Goal: Transaction & Acquisition: Download file/media

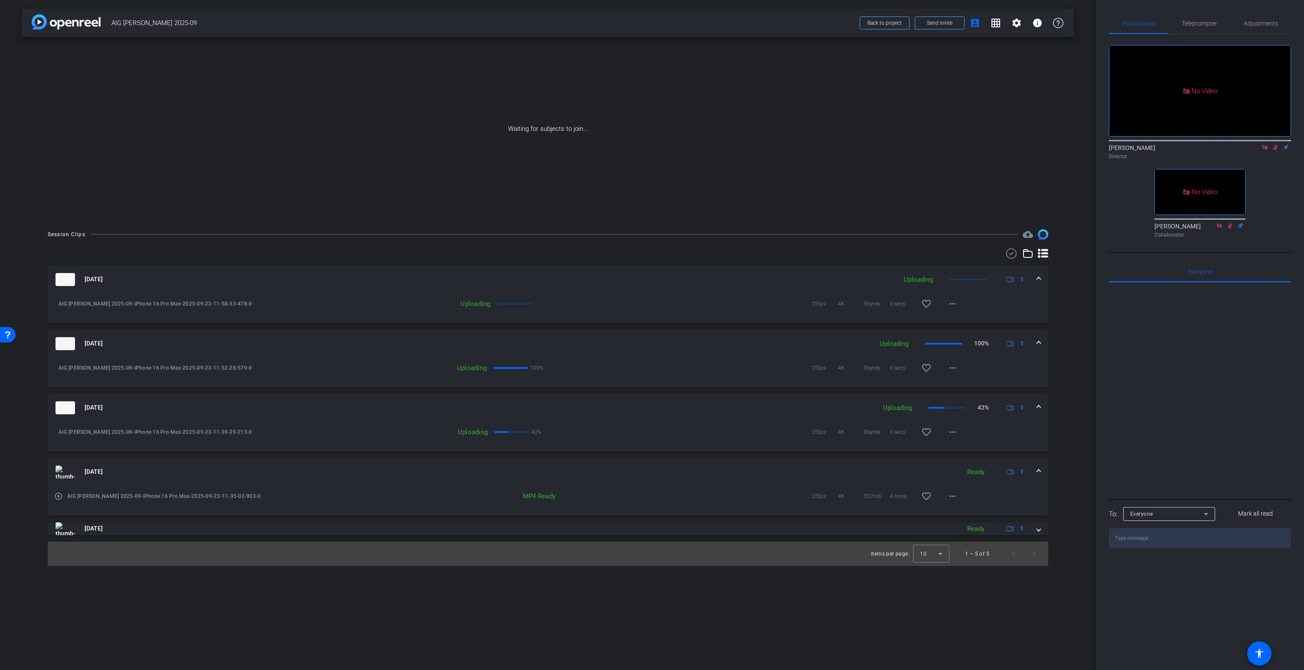
click at [1037, 343] on span at bounding box center [1038, 343] width 3 height 9
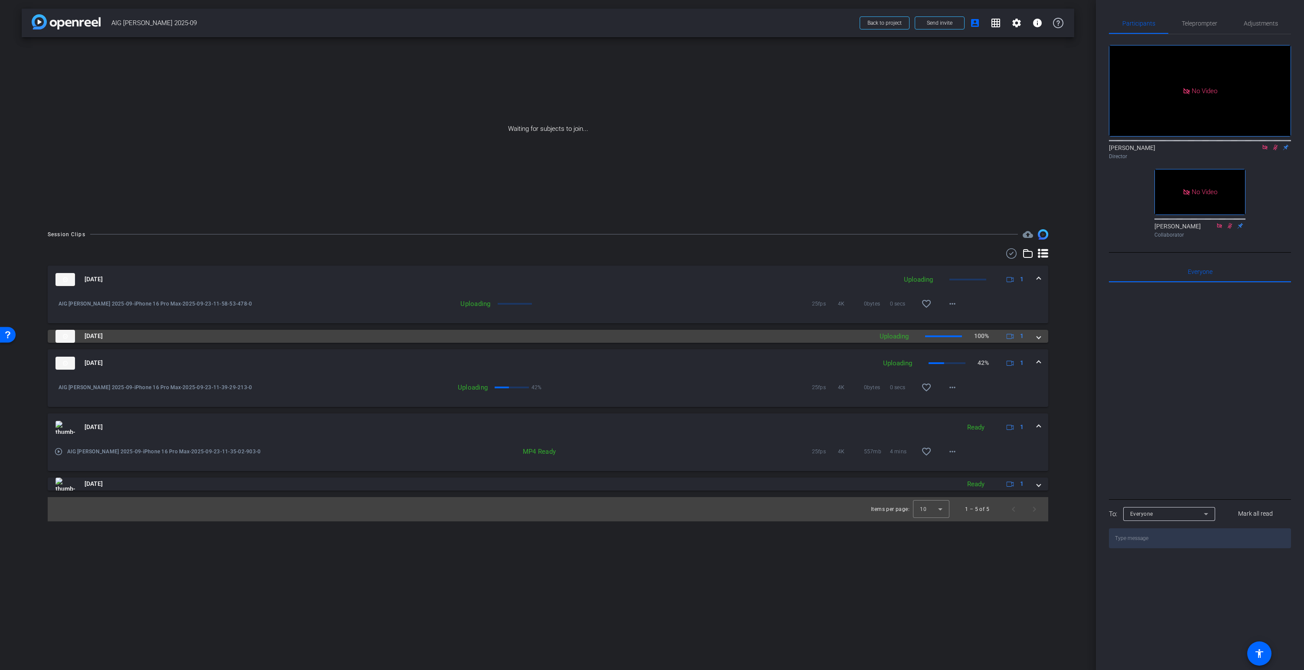
click at [1039, 340] on span at bounding box center [1038, 336] width 3 height 9
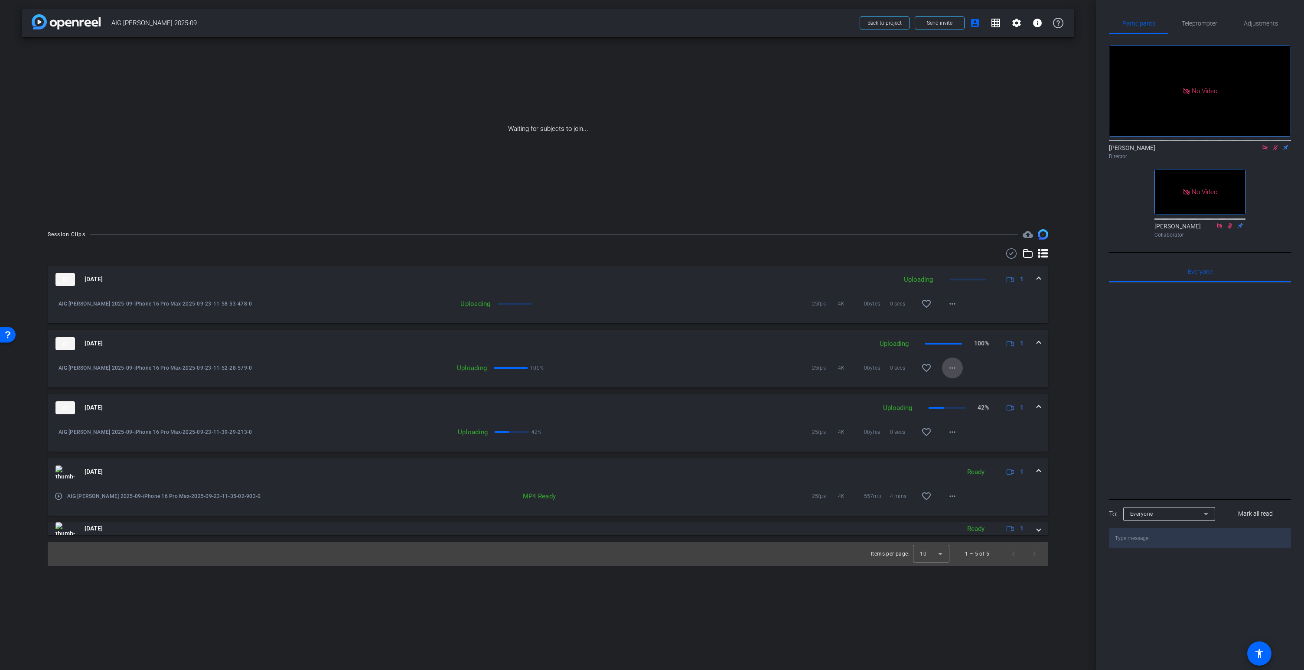
click at [949, 368] on mat-icon "more_horiz" at bounding box center [953, 368] width 10 height 10
click at [1024, 363] on div at bounding box center [652, 335] width 1304 height 670
click at [1040, 407] on span at bounding box center [1038, 407] width 3 height 9
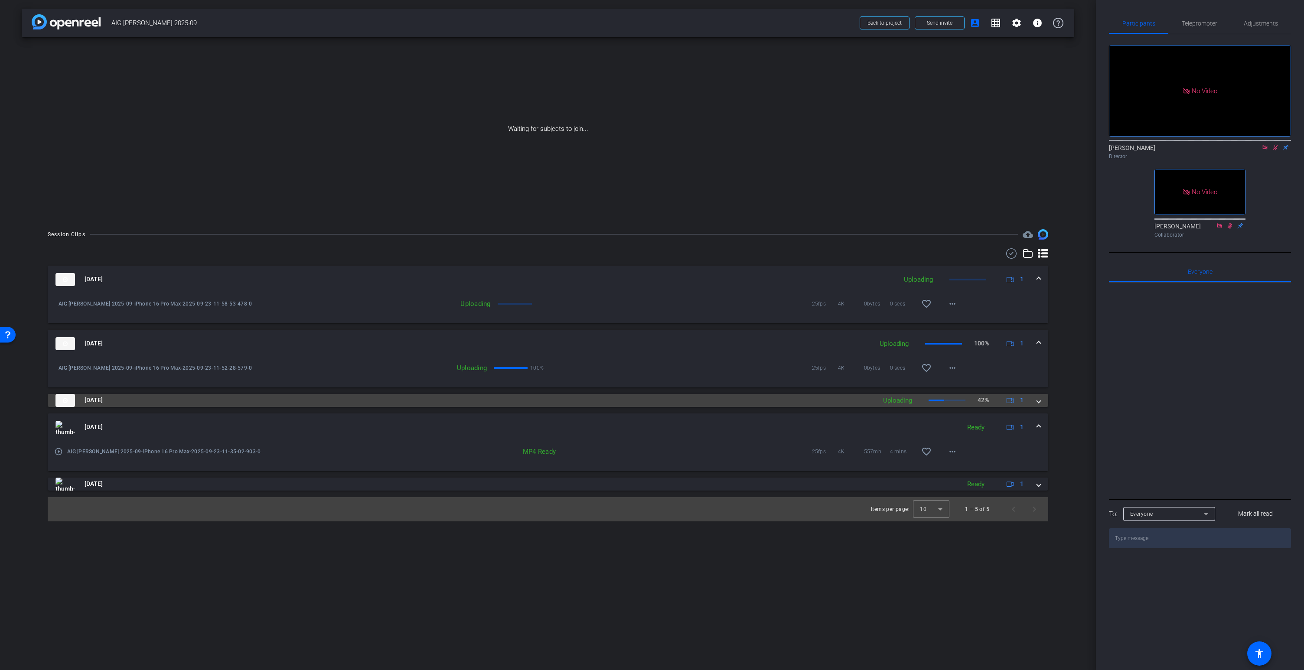
click at [1040, 405] on mat-expansion-panel-header "Sep 23, 2025 Uploading 42% 1" at bounding box center [548, 400] width 1001 height 13
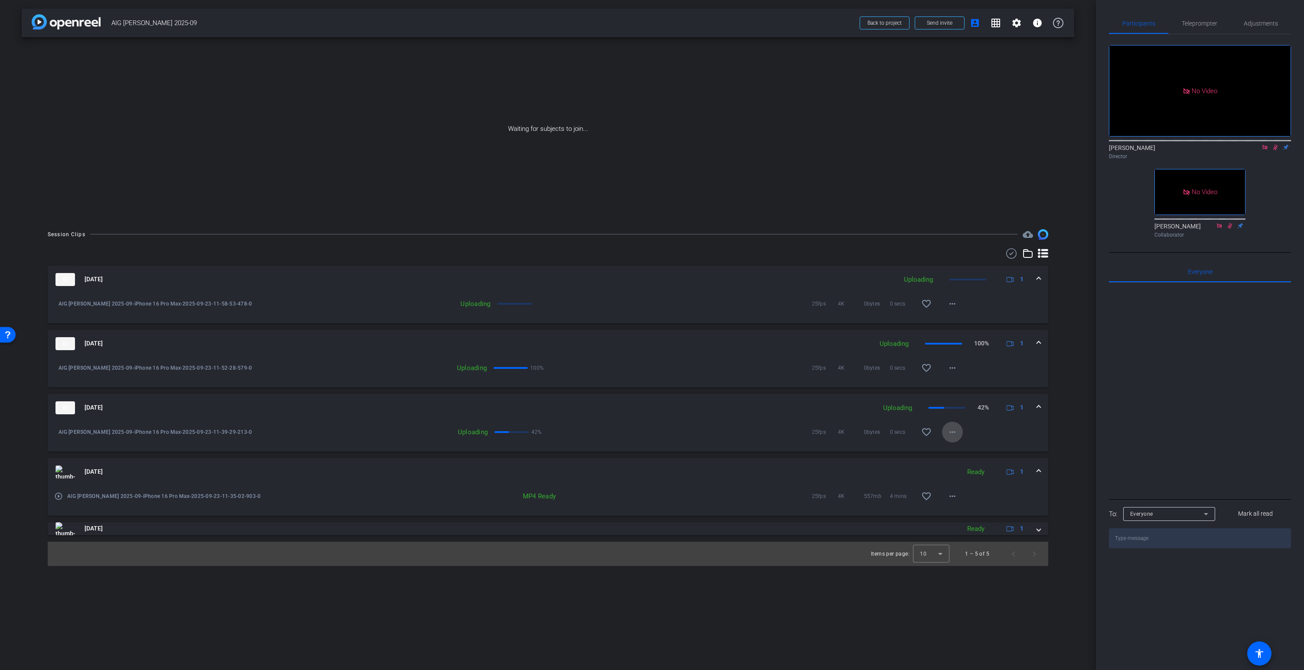
click at [951, 433] on mat-icon "more_horiz" at bounding box center [953, 432] width 10 height 10
drag, startPoint x: 951, startPoint y: 451, endPoint x: 874, endPoint y: 449, distance: 77.6
click at [874, 449] on div "Cancel Upload" at bounding box center [652, 335] width 1304 height 670
click at [779, 448] on div at bounding box center [652, 335] width 1304 height 670
click at [679, 451] on div "AIG Marsh - Muench 2025-09-iPhone 16 Pro Max-2025-09-23-11-39-29-213-0 Uploadin…" at bounding box center [548, 437] width 1001 height 30
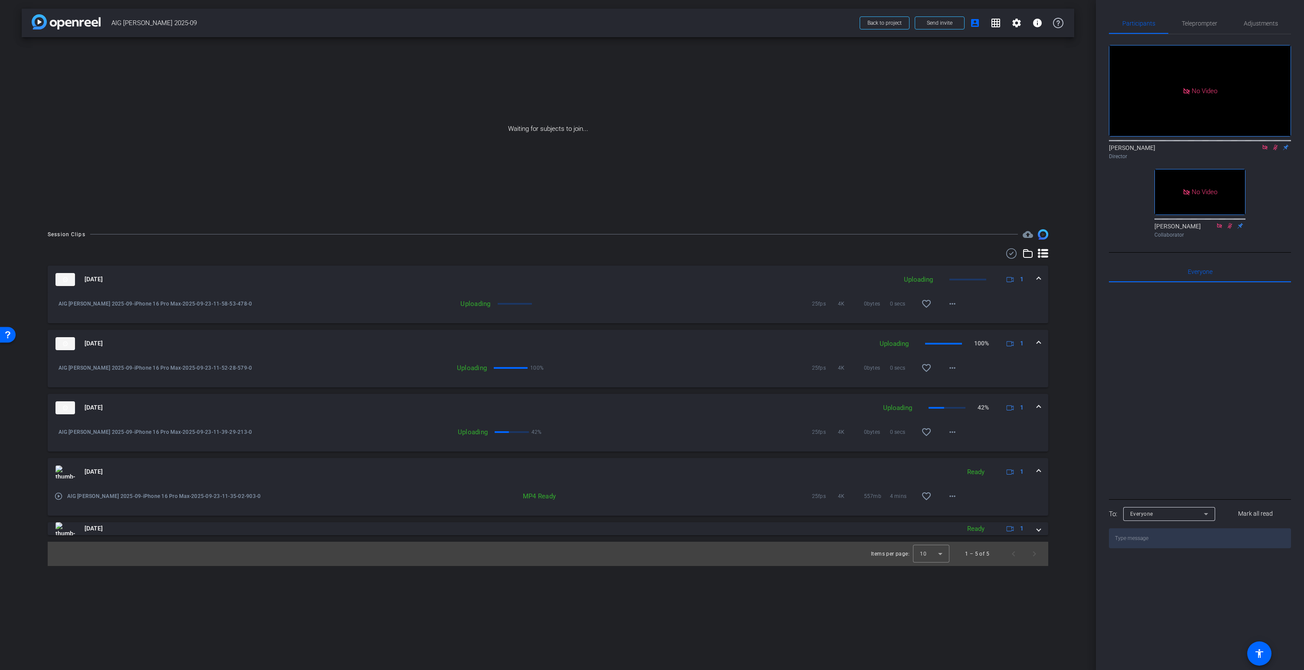
drag, startPoint x: 677, startPoint y: 456, endPoint x: 670, endPoint y: 481, distance: 26.6
click at [670, 481] on div "Sep 23, 2025 Uploading 1 AIG Marsh - Muench 2025-09-iPhone 16 Pro Max-2025-09-2…" at bounding box center [548, 401] width 1001 height 270
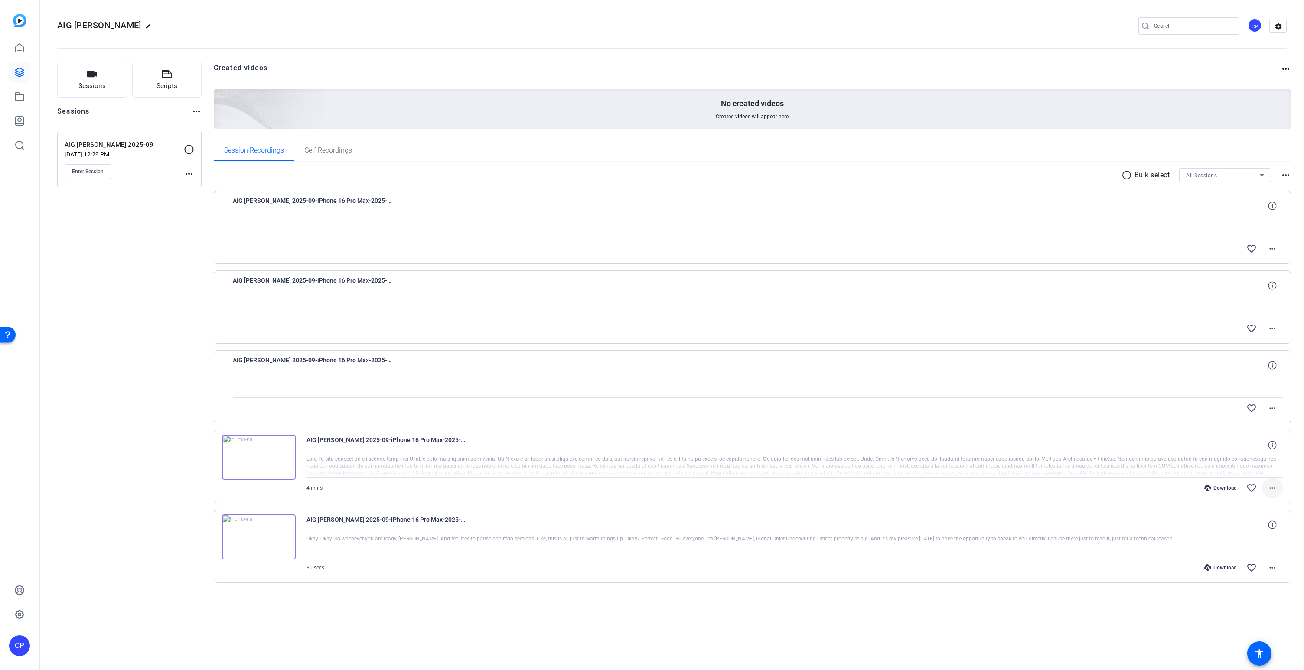
click at [1275, 490] on mat-icon "more_horiz" at bounding box center [1273, 488] width 10 height 10
click at [1258, 528] on span "Download MP4" at bounding box center [1250, 528] width 52 height 10
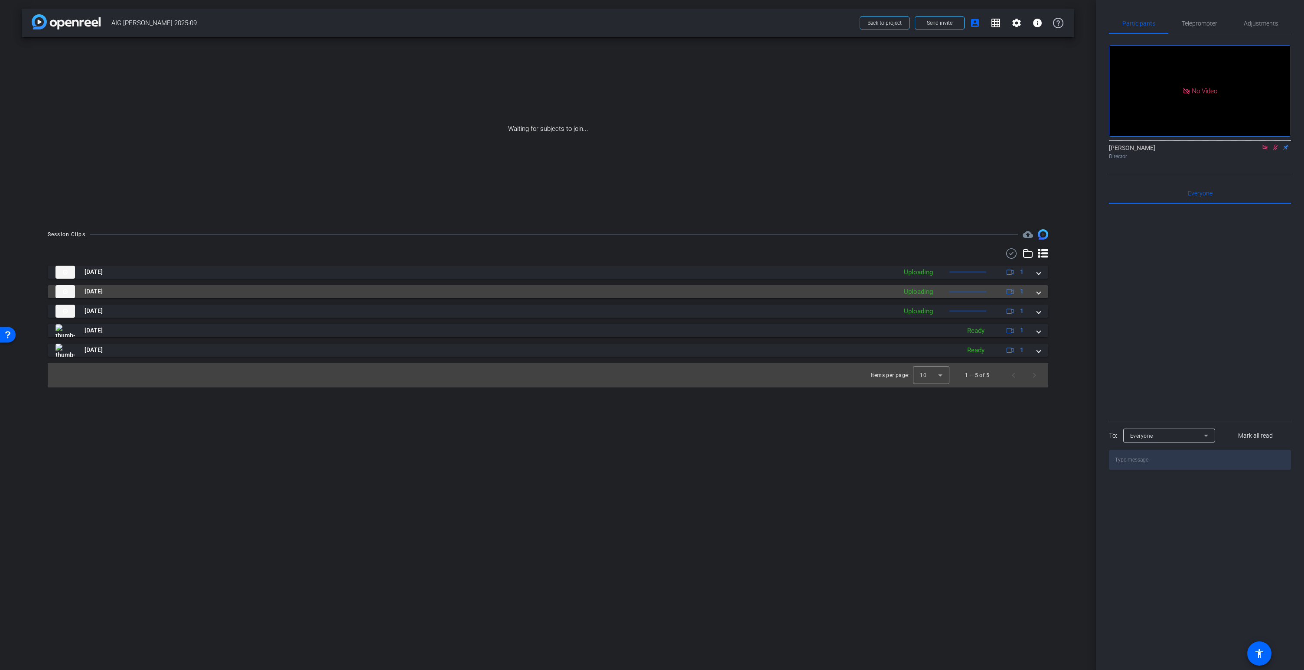
click at [1039, 293] on span at bounding box center [1038, 291] width 3 height 9
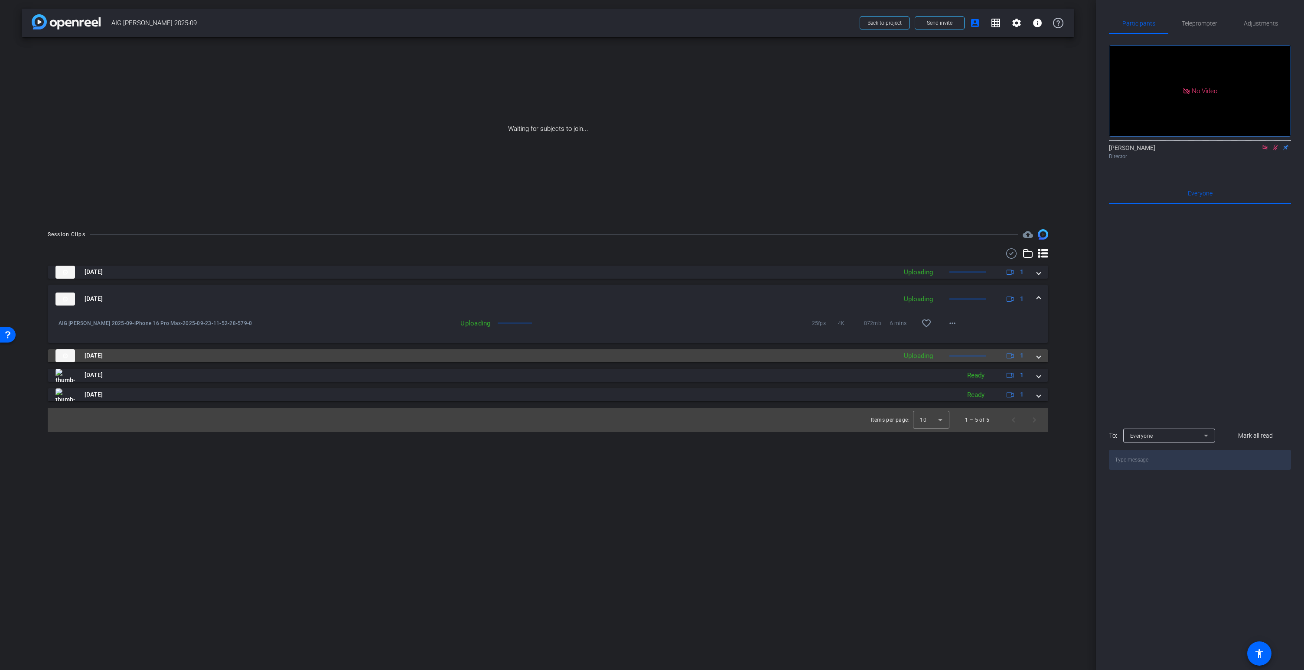
click at [1038, 355] on span at bounding box center [1038, 355] width 3 height 9
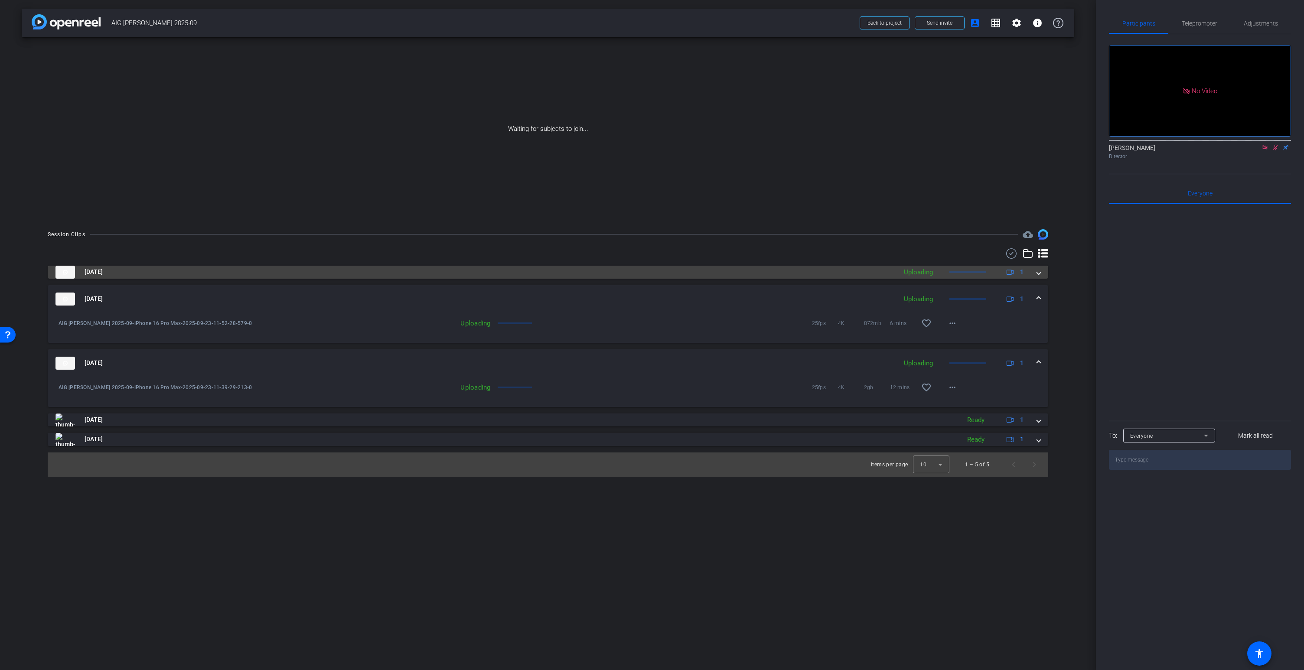
click at [1039, 273] on span at bounding box center [1038, 272] width 3 height 9
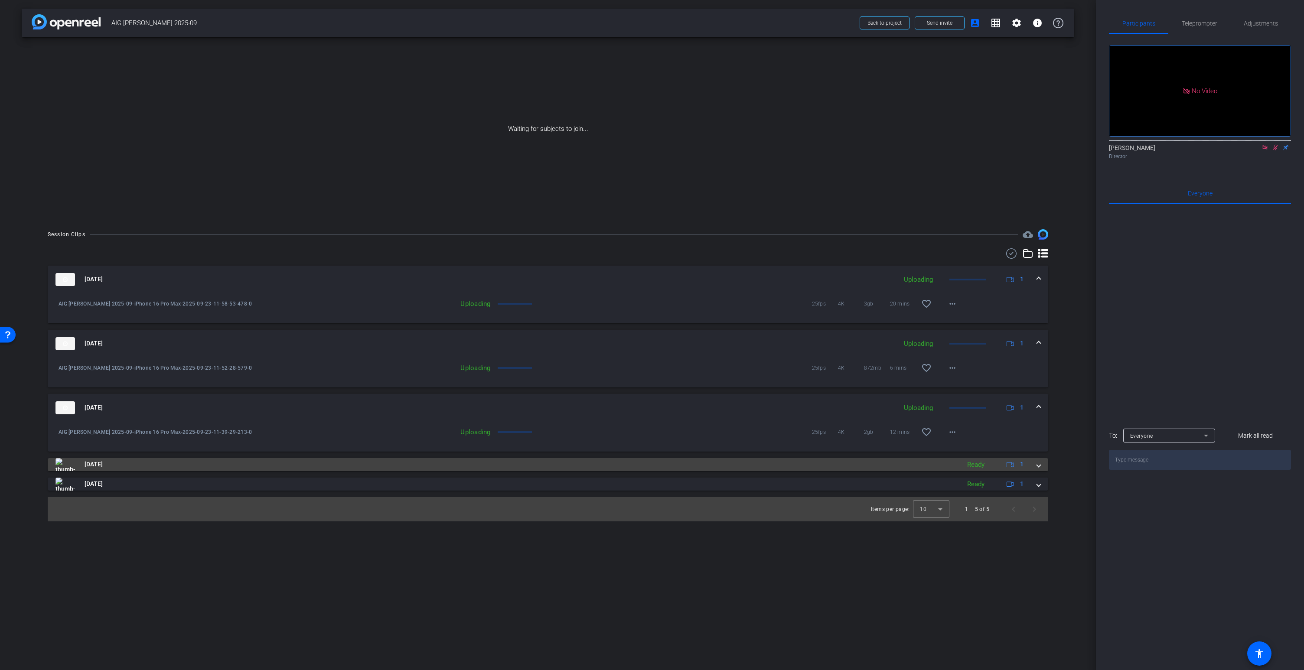
click at [1040, 466] on span at bounding box center [1038, 464] width 3 height 9
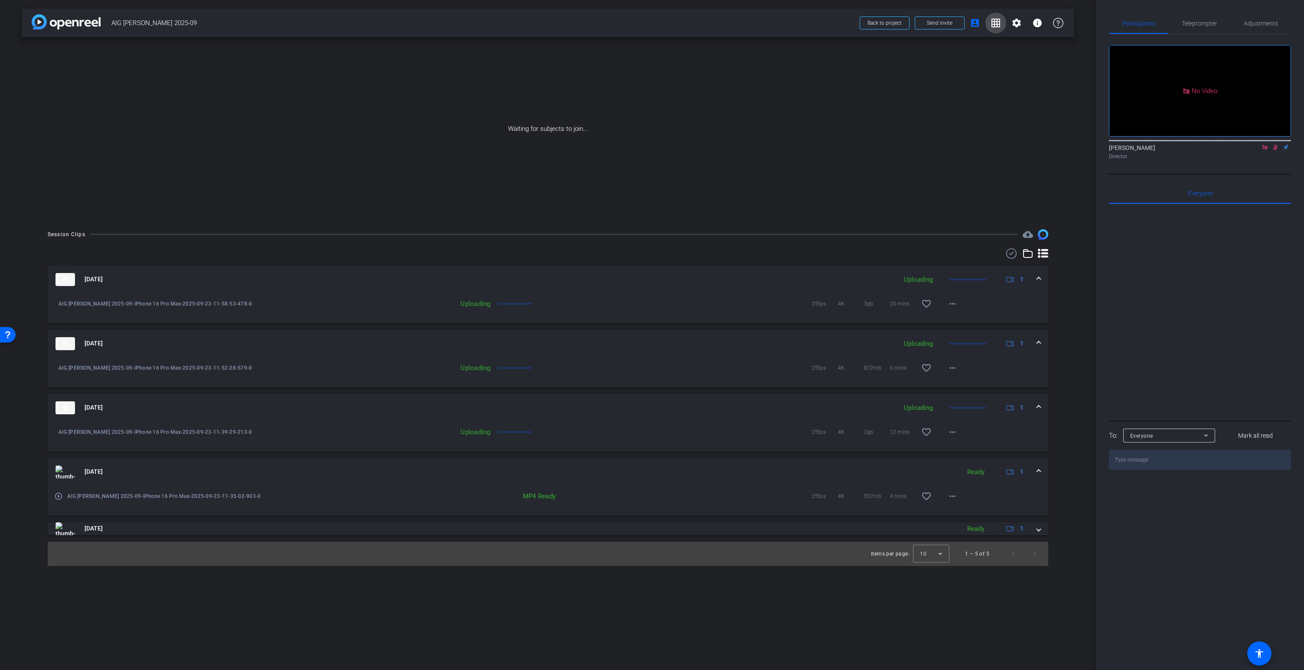
click at [997, 23] on mat-icon "grid_on" at bounding box center [996, 23] width 10 height 10
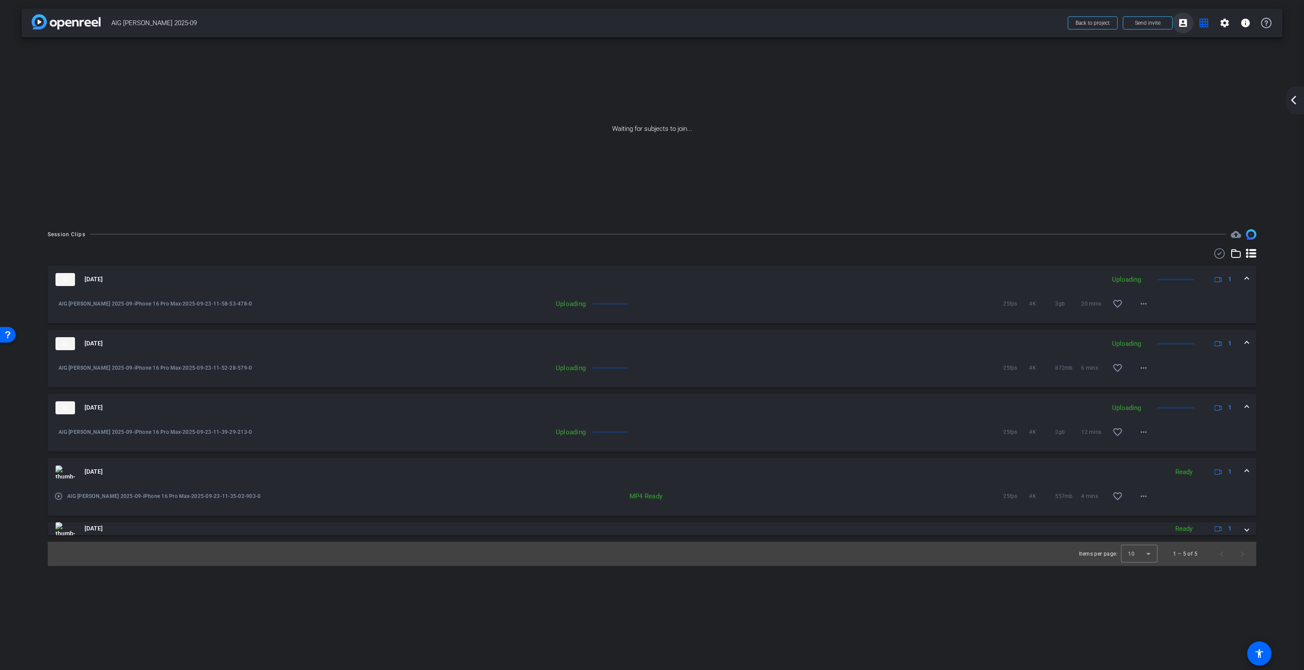
click at [1182, 22] on mat-icon "account_box" at bounding box center [1183, 23] width 10 height 10
